Goal: Task Accomplishment & Management: Use online tool/utility

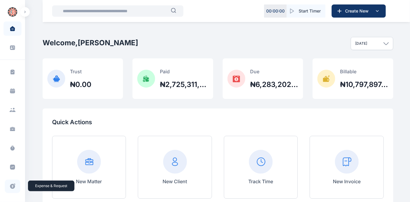
click at [11, 184] on icon at bounding box center [12, 186] width 5 height 5
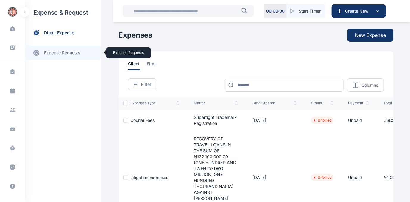
click at [56, 51] on link "expense requests expense requests" at bounding box center [63, 53] width 76 height 14
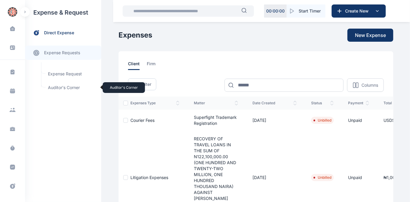
click at [55, 88] on span "Auditor's Corner Auditor's Corner" at bounding box center [71, 87] width 54 height 11
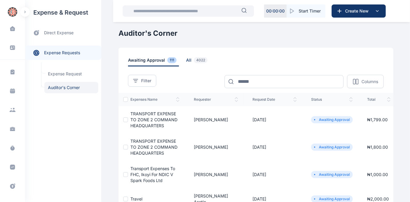
click at [186, 60] on span "all 4022" at bounding box center [198, 61] width 24 height 9
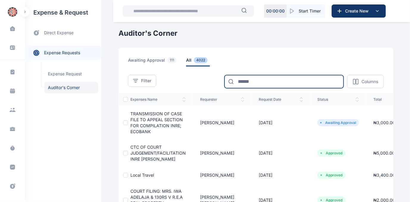
click at [250, 79] on input at bounding box center [284, 81] width 119 height 13
type input "******"
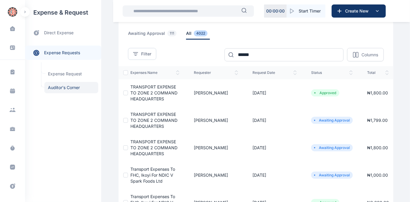
scroll to position [27, 0]
click at [151, 91] on span "TRANSPORT EXPENSE TO ZONE 2 COMMAND HEADQUARTERS" at bounding box center [154, 92] width 47 height 17
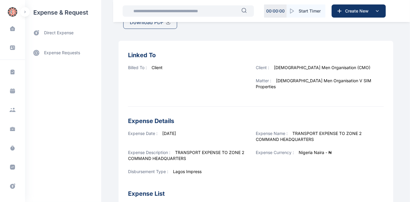
scroll to position [27, 0]
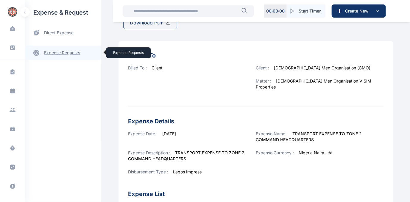
click at [61, 52] on link "expense requests expense requests" at bounding box center [63, 53] width 76 height 14
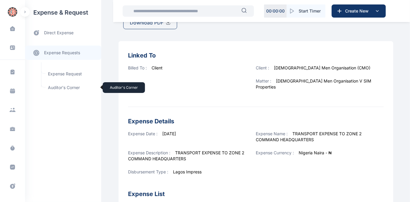
click at [56, 85] on span "Auditor's Corner Auditor's Corner" at bounding box center [71, 87] width 54 height 11
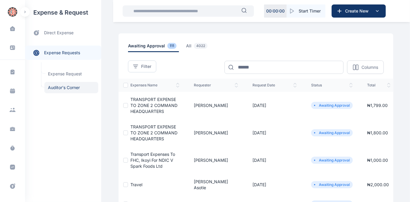
scroll to position [27, 0]
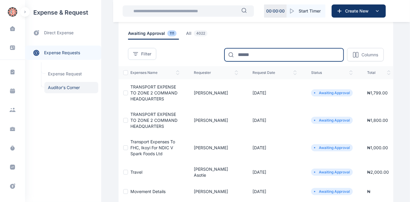
click at [258, 52] on input at bounding box center [284, 54] width 119 height 13
type input "******"
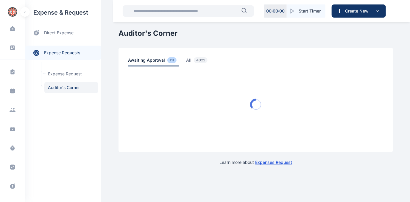
scroll to position [0, 0]
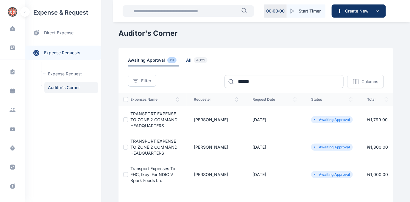
click at [186, 60] on span "all 4022" at bounding box center [198, 61] width 24 height 9
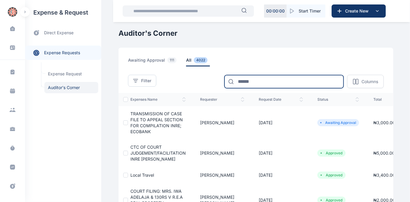
click at [239, 78] on input at bounding box center [284, 81] width 119 height 13
type input "******"
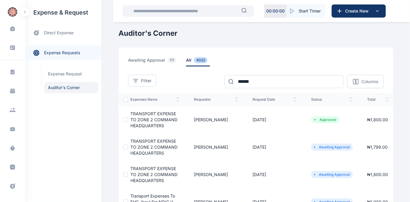
click at [148, 119] on span "TRANSPORT EXPENSE TO ZONE 2 COMMAND HEADQUARTERS" at bounding box center [154, 119] width 47 height 17
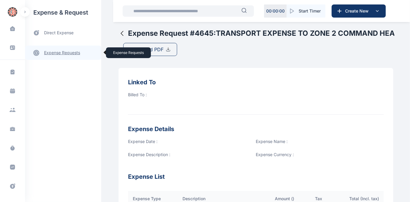
click at [61, 53] on link "expense requests expense requests" at bounding box center [63, 53] width 76 height 14
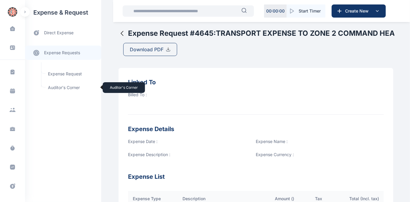
click at [56, 86] on span "Auditor's Corner Auditor's Corner" at bounding box center [71, 87] width 54 height 11
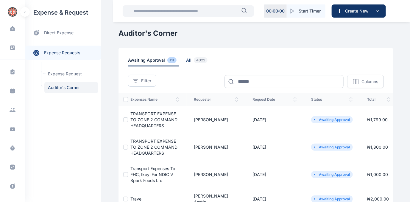
click at [186, 60] on span "all 4022" at bounding box center [198, 61] width 24 height 9
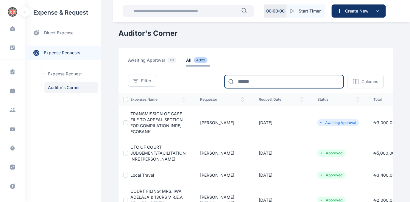
click at [256, 77] on input at bounding box center [284, 81] width 119 height 13
type input "******"
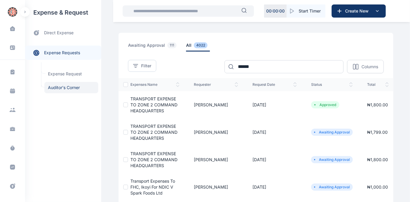
scroll to position [27, 0]
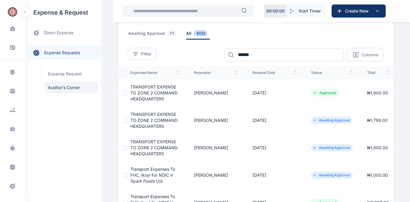
click at [143, 146] on span "TRANSPORT EXPENSE TO ZONE 2 COMMAND HEADQUARTERS" at bounding box center [154, 147] width 47 height 17
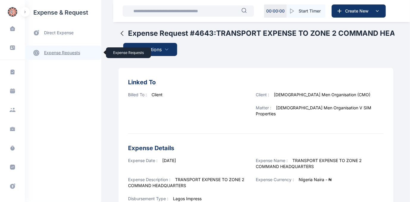
click at [69, 51] on link "expense requests expense requests" at bounding box center [63, 53] width 76 height 14
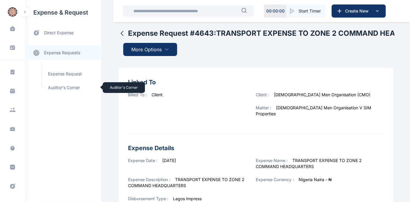
click at [59, 87] on span "Auditor's Corner Auditor's Corner" at bounding box center [71, 87] width 54 height 11
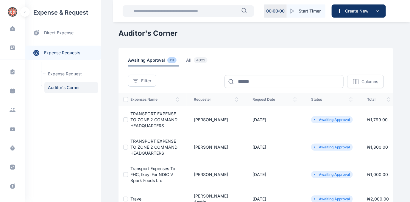
click at [149, 117] on td "TRANSPORT EXPENSE TO ZONE 2 COMMAND HEADQUARTERS" at bounding box center [157, 119] width 59 height 27
click at [149, 117] on span "TRANSPORT EXPENSE TO ZONE 2 COMMAND HEADQUARTERS" at bounding box center [154, 119] width 47 height 17
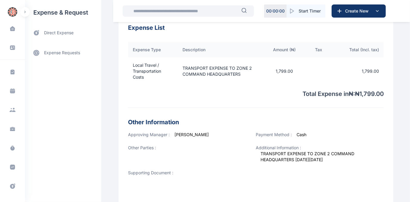
scroll to position [234, 0]
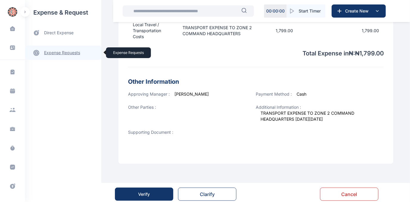
click at [66, 52] on link "expense requests expense requests" at bounding box center [63, 53] width 76 height 14
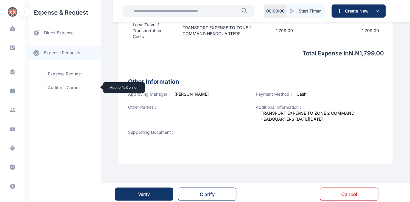
click at [52, 86] on span "Auditor's Corner Auditor's Corner" at bounding box center [71, 87] width 54 height 11
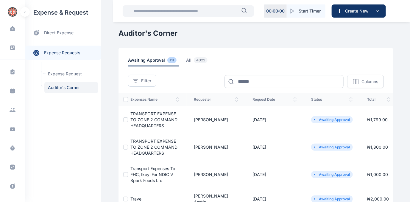
click at [139, 119] on span "TRANSPORT EXPENSE TO ZONE 2 COMMAND HEADQUARTERS" at bounding box center [154, 119] width 47 height 17
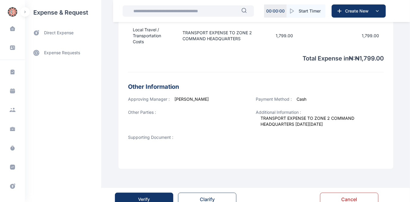
scroll to position [234, 0]
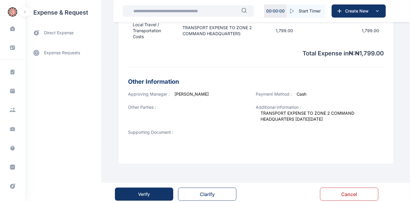
click at [143, 191] on div "Verify" at bounding box center [145, 194] width 12 height 6
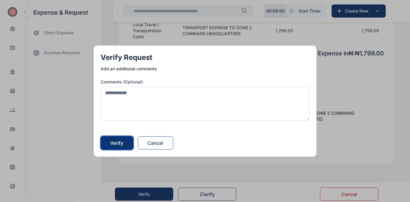
click at [120, 145] on div "Verify" at bounding box center [117, 142] width 13 height 7
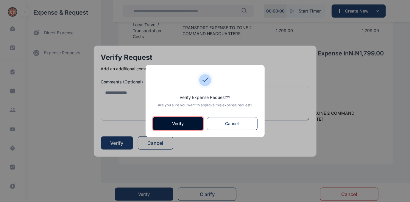
click at [181, 126] on button "Verify" at bounding box center [178, 123] width 51 height 13
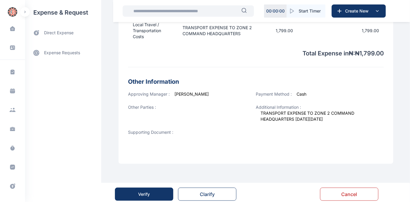
click at [148, 191] on div "Verify" at bounding box center [145, 194] width 12 height 6
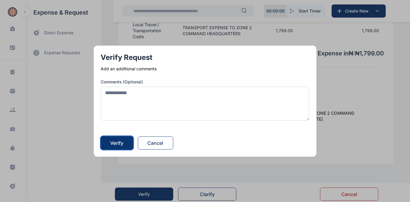
click at [111, 142] on button "Verify" at bounding box center [117, 142] width 32 height 13
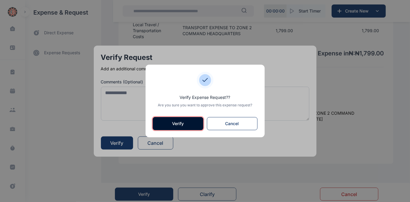
click at [167, 124] on button "Verify" at bounding box center [178, 123] width 51 height 13
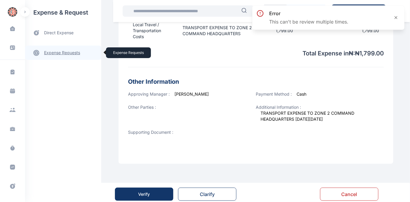
click at [64, 51] on link "expense requests expense requests" at bounding box center [63, 53] width 76 height 14
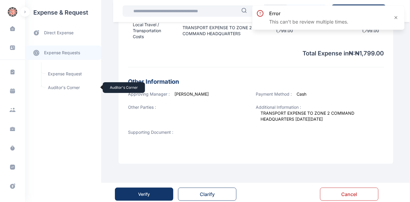
click at [60, 85] on span "Auditor's Corner Auditor's Corner" at bounding box center [71, 87] width 54 height 11
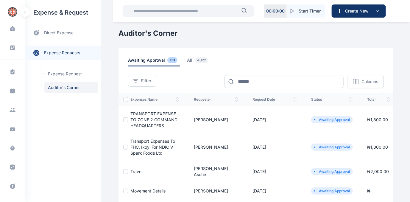
click at [151, 146] on span "Transport Expenses to FHC, Ikoyi for NDIC V Spark Foods Ltd" at bounding box center [153, 147] width 45 height 17
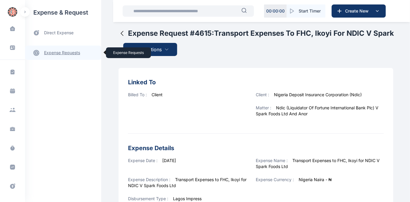
click at [60, 53] on link "expense requests expense requests" at bounding box center [63, 53] width 76 height 14
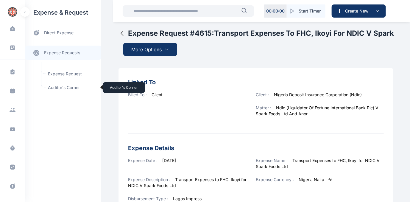
click at [54, 87] on span "Auditor's Corner Auditor's Corner" at bounding box center [71, 87] width 54 height 11
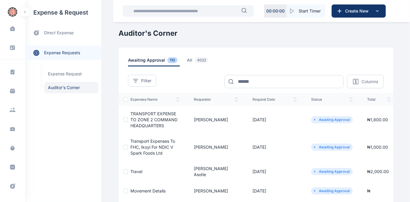
click at [141, 117] on span "TRANSPORT EXPENSE TO ZONE 2 COMMAND HEADQUARTERS" at bounding box center [154, 119] width 47 height 17
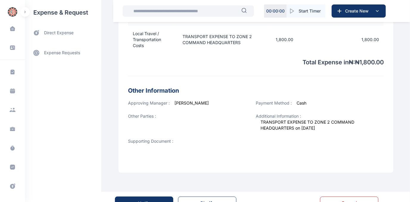
scroll to position [234, 0]
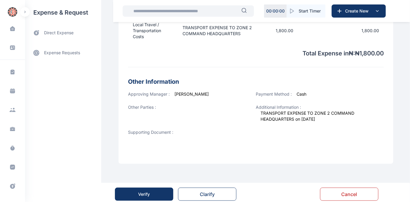
click at [148, 191] on div "Verify" at bounding box center [145, 194] width 12 height 6
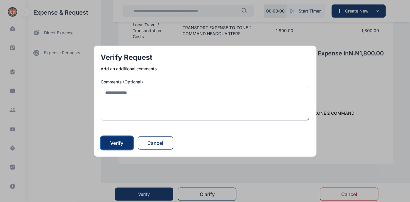
click at [123, 144] on div "Verify" at bounding box center [117, 142] width 13 height 7
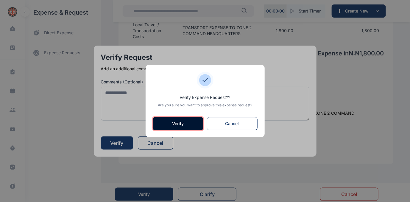
click at [170, 124] on button "Verify" at bounding box center [178, 123] width 51 height 13
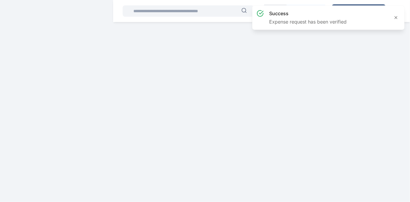
scroll to position [0, 0]
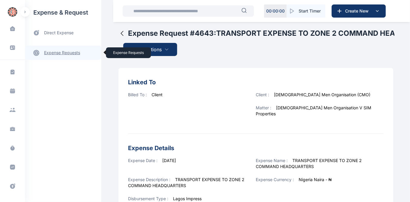
click at [66, 53] on link "expense requests expense requests" at bounding box center [63, 53] width 76 height 14
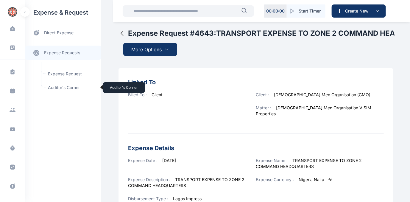
click at [60, 85] on span "Auditor's Corner Auditor's Corner" at bounding box center [71, 87] width 54 height 11
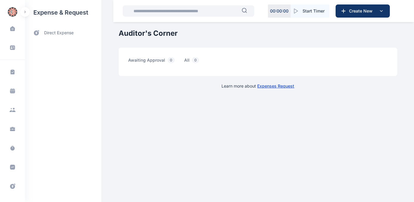
click at [56, 86] on div "expense & request direct expense" at bounding box center [63, 101] width 76 height 202
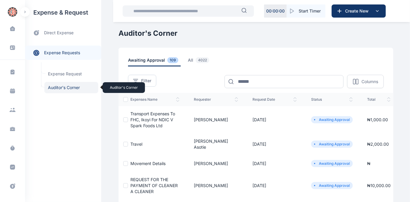
click at [57, 85] on span "Auditor's Corner Auditor's Corner" at bounding box center [71, 87] width 54 height 11
